Goal: Task Accomplishment & Management: Use online tool/utility

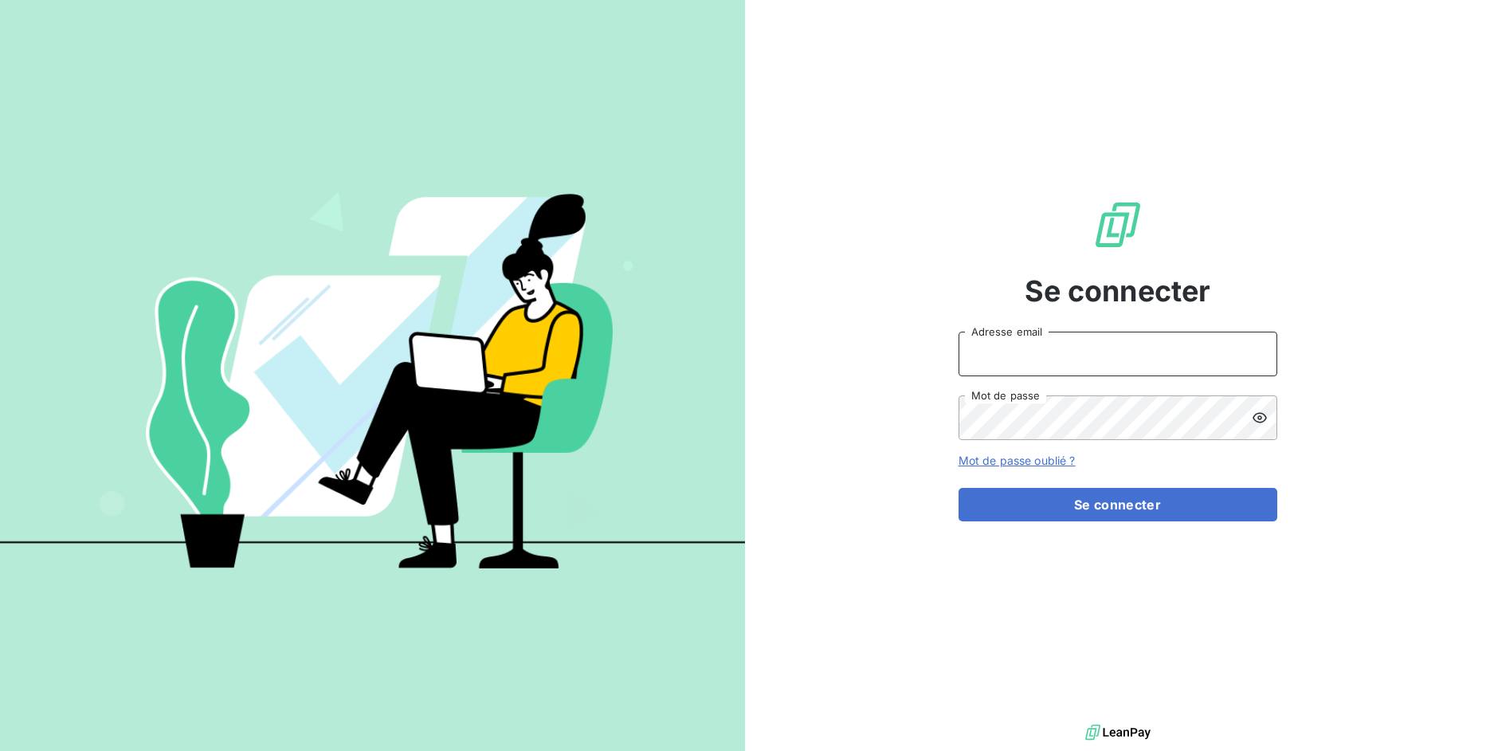
click at [1080, 359] on input "Adresse email" at bounding box center [1118, 354] width 319 height 45
click at [1072, 370] on input "Adresse email" at bounding box center [1118, 354] width 319 height 45
click at [1064, 348] on input "Adresse email" at bounding box center [1118, 354] width 319 height 45
drag, startPoint x: 1018, startPoint y: 355, endPoint x: 1072, endPoint y: 355, distance: 54.2
click at [1072, 355] on input "admin@3dcelo" at bounding box center [1118, 354] width 319 height 45
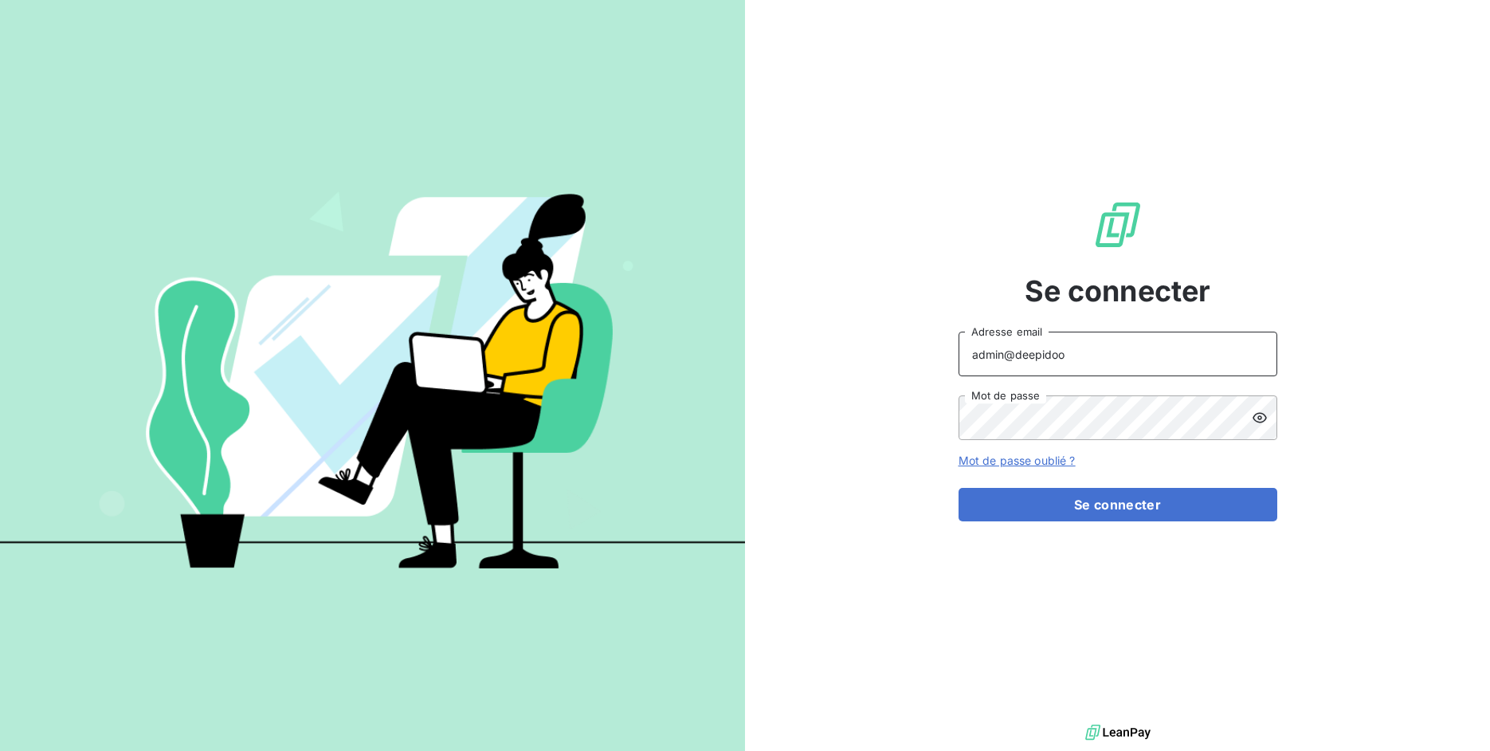
type input "admin@deepidoo"
click at [959, 488] on button "Se connecter" at bounding box center [1118, 504] width 319 height 33
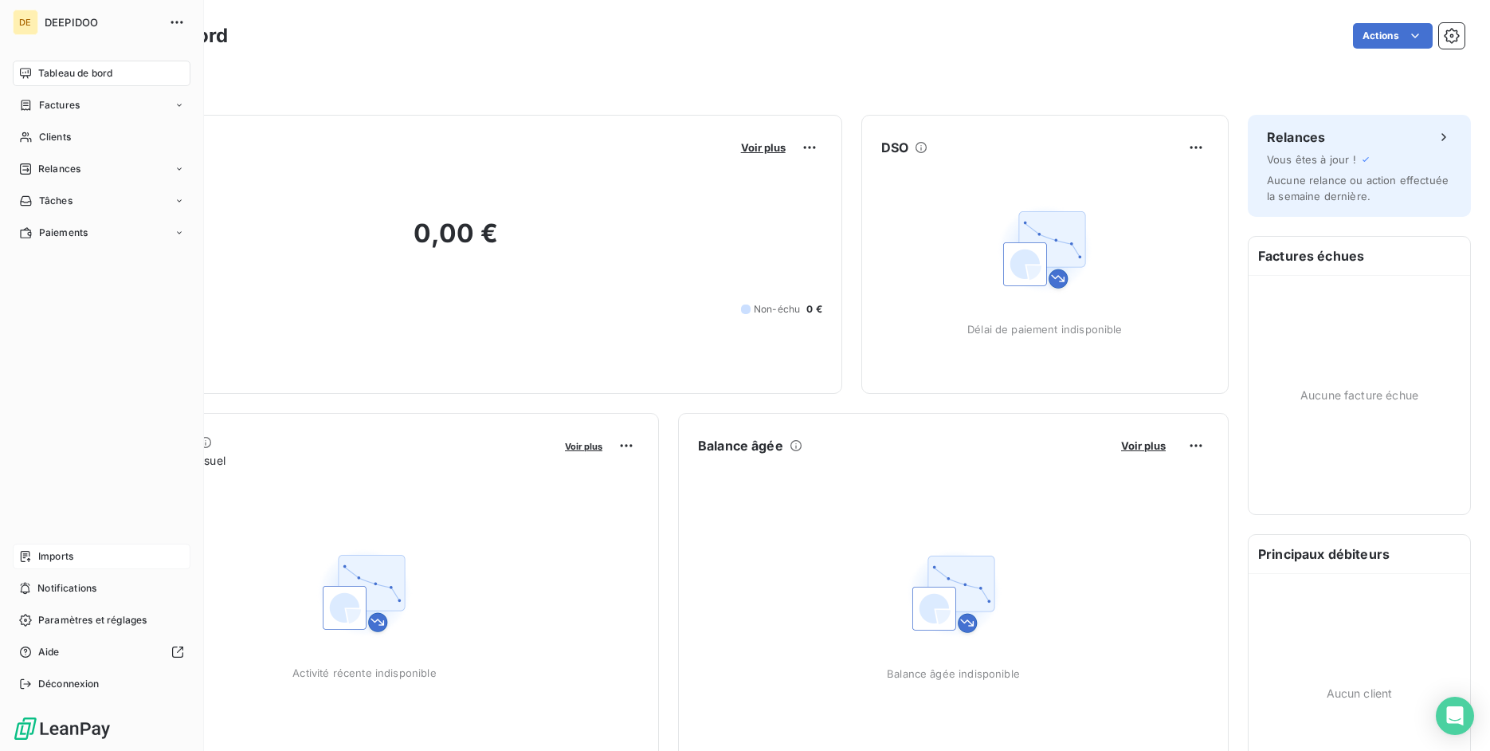
click at [28, 556] on icon at bounding box center [25, 556] width 13 height 13
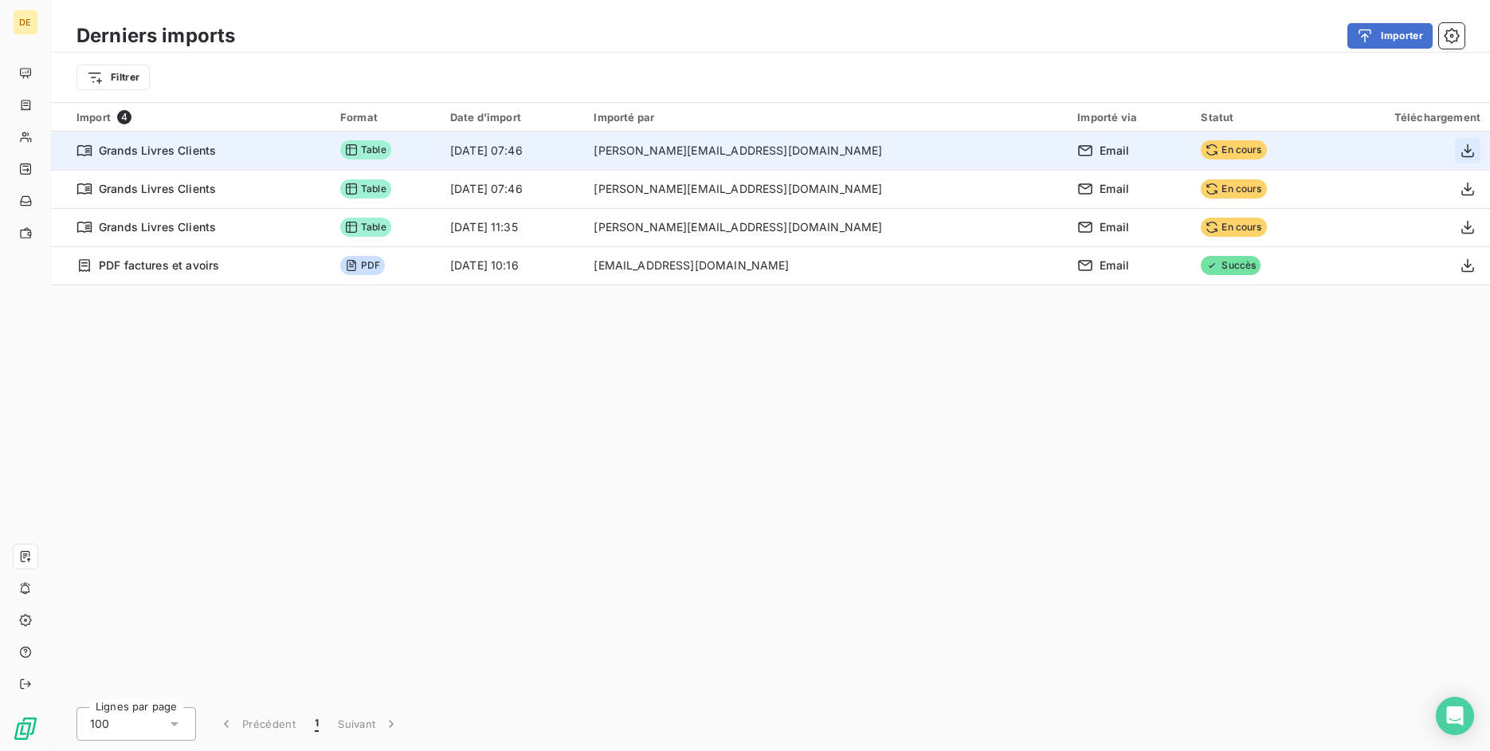
click at [1462, 151] on icon "button" at bounding box center [1468, 151] width 16 height 16
